Goal: Book appointment/travel/reservation

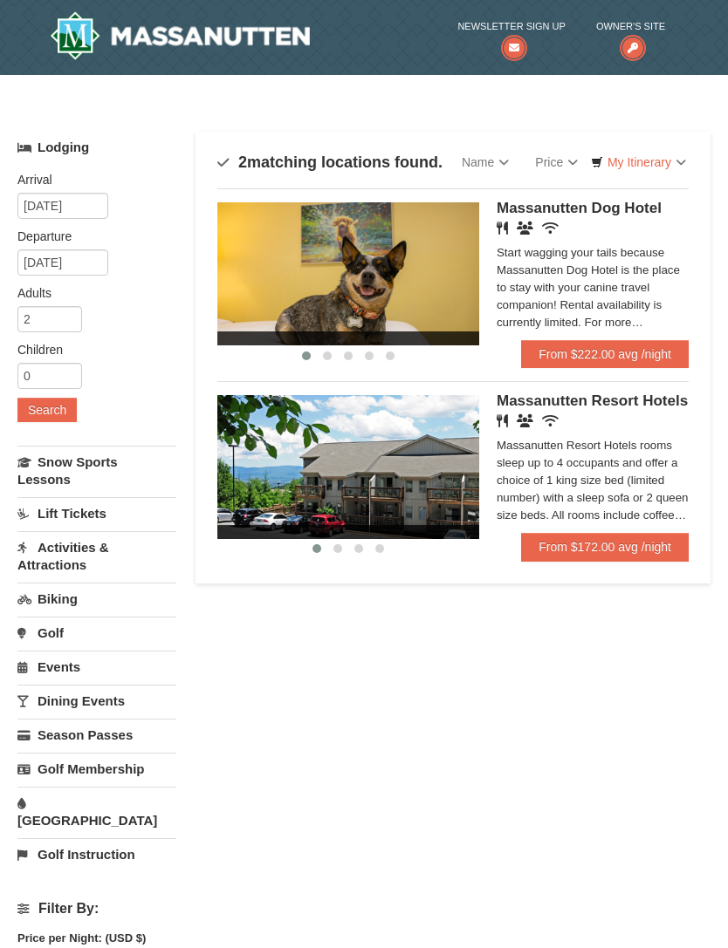
click at [605, 552] on link "From $172.00 avg /night" at bounding box center [604, 547] width 167 height 28
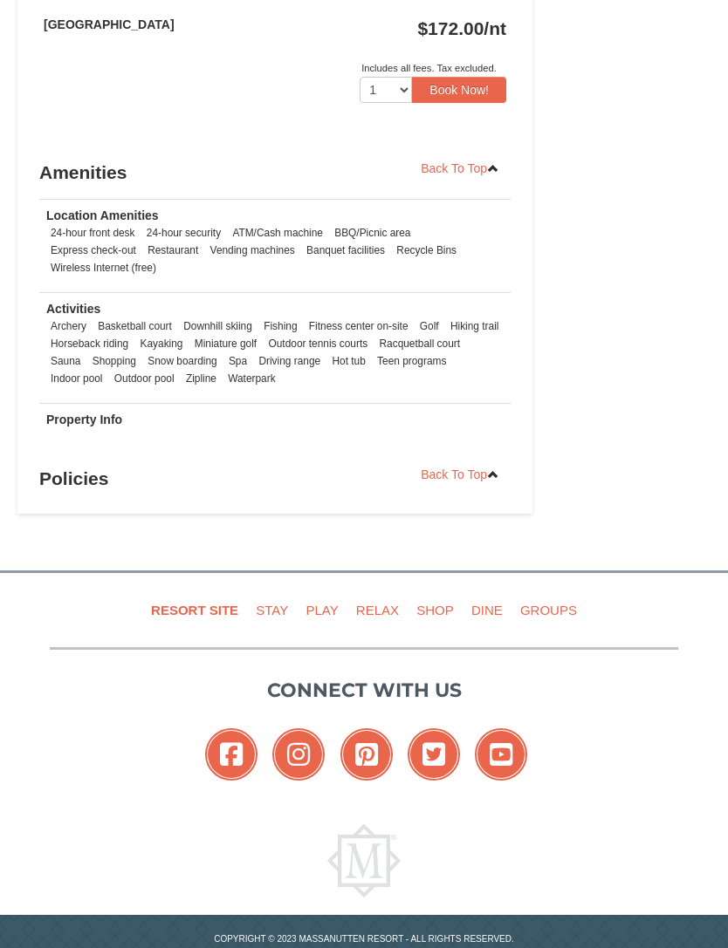
scroll to position [1600, 0]
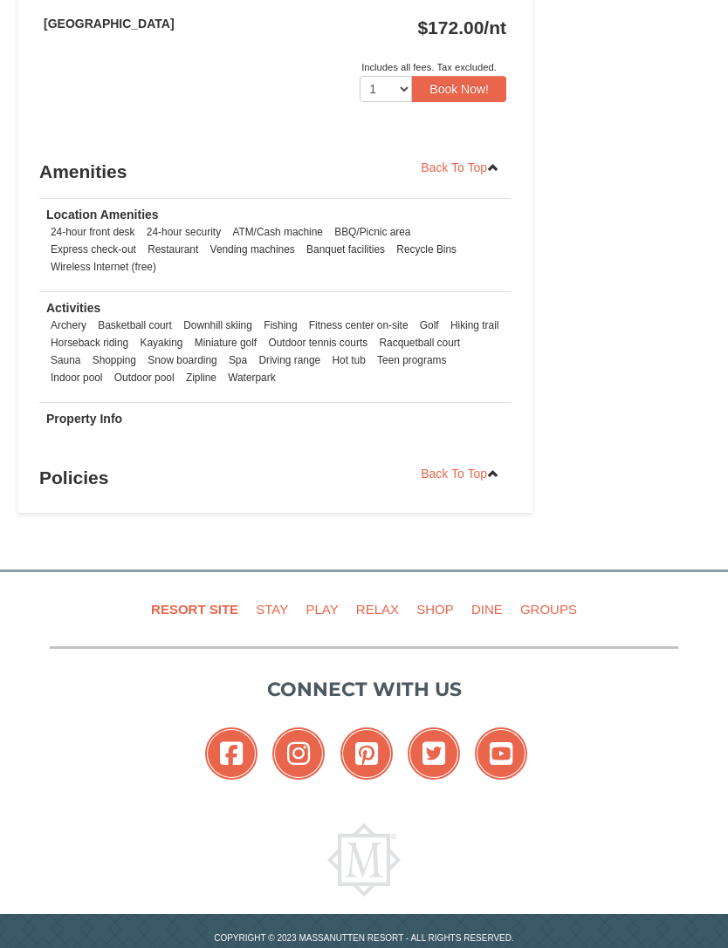
click at [277, 607] on link "Stay" at bounding box center [272, 610] width 46 height 39
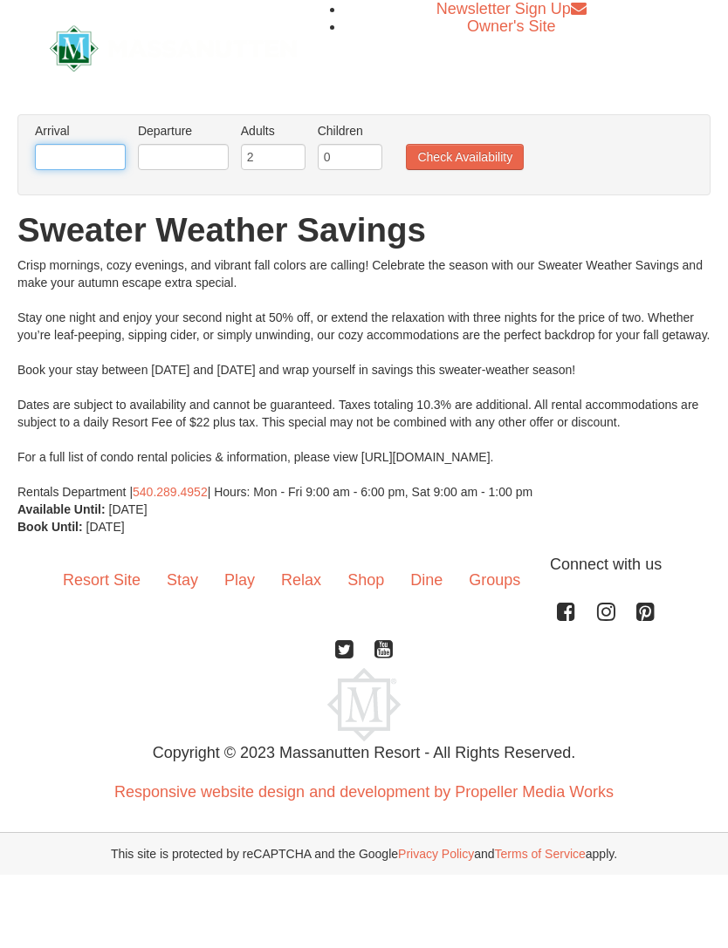
click at [87, 156] on input "text" at bounding box center [80, 157] width 91 height 26
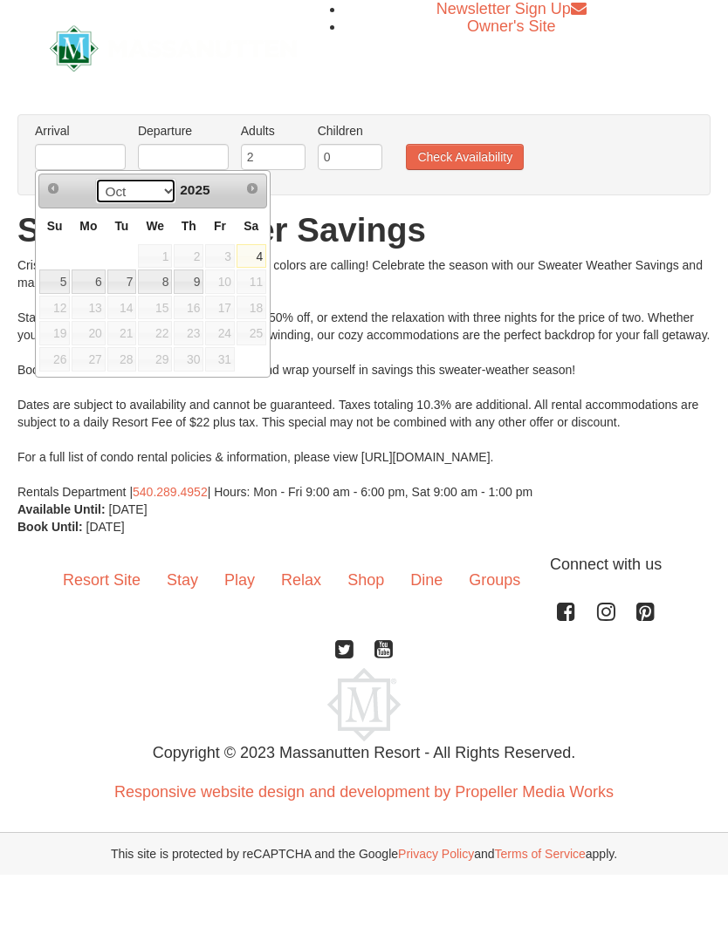
click at [157, 197] on select "Oct" at bounding box center [135, 191] width 81 height 26
click at [252, 188] on span "Next" at bounding box center [252, 188] width 14 height 14
click at [157, 192] on select "Oct" at bounding box center [135, 191] width 81 height 26
click at [559, 237] on h1 "Sweater Weather Savings" at bounding box center [363, 230] width 693 height 35
